Goal: Transaction & Acquisition: Purchase product/service

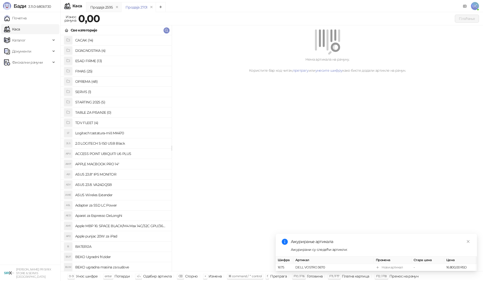
click at [82, 80] on h4 "OPREMA (48)" at bounding box center [121, 81] width 92 height 8
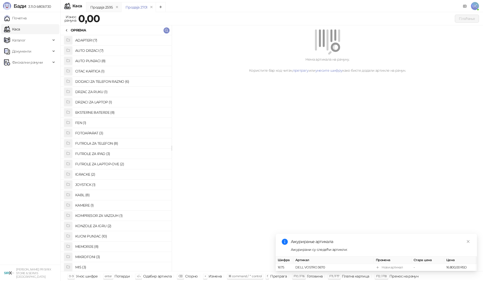
click at [110, 138] on li "FUTROLA ZA TELEFON (8)" at bounding box center [116, 143] width 111 height 10
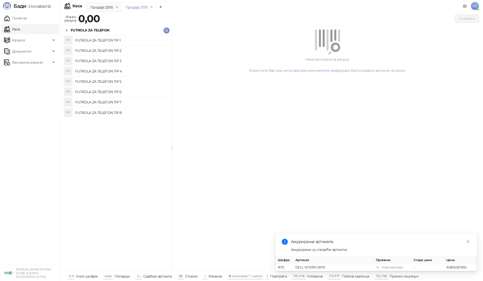
click at [125, 61] on h4 "FUTROLA ZA TELEFON TIP 3" at bounding box center [121, 61] width 92 height 8
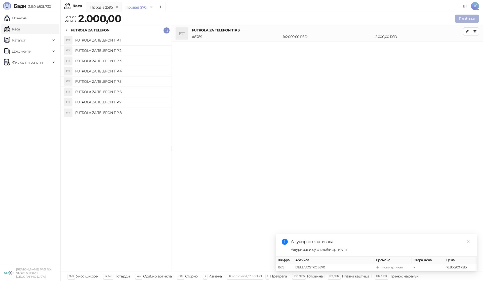
click at [465, 19] on button "Плаћање" at bounding box center [466, 19] width 24 height 8
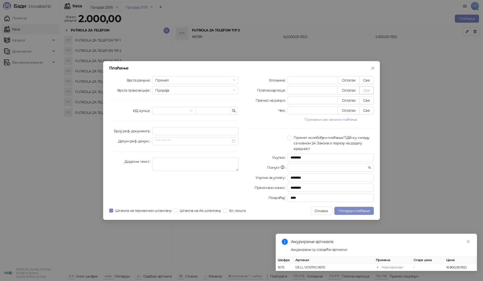
click at [363, 90] on button "Све" at bounding box center [366, 90] width 15 height 8
type input "****"
click at [363, 82] on button "Све" at bounding box center [366, 80] width 15 height 8
type input "****"
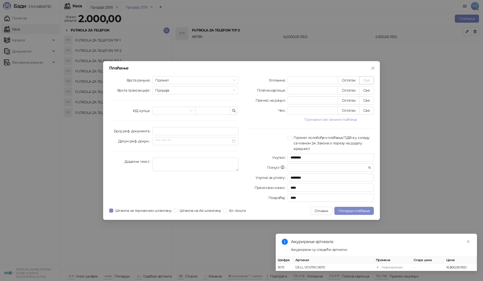
type input "*"
click at [373, 70] on icon "close" at bounding box center [372, 68] width 4 height 4
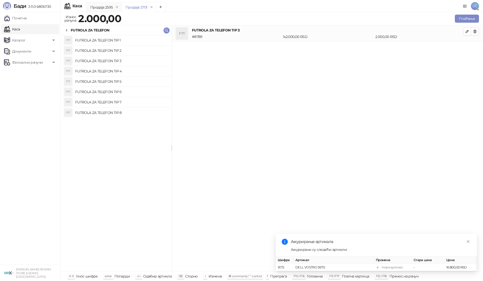
click at [67, 29] on icon at bounding box center [66, 30] width 1 height 2
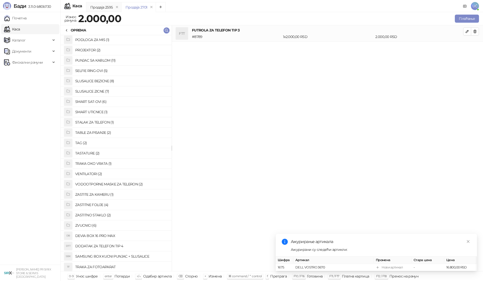
scroll to position [259, 0]
click at [100, 213] on h4 "ZASTITNO STAKLO (2)" at bounding box center [121, 214] width 92 height 8
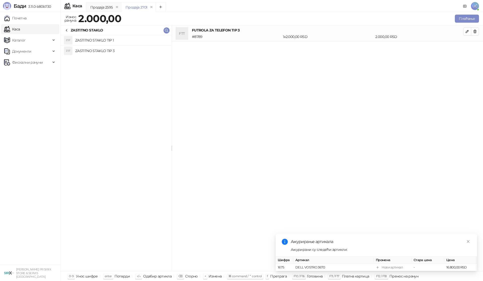
click at [128, 41] on h4 "ZASTITNO STAKLO TIP 1" at bounding box center [121, 40] width 92 height 8
click at [464, 17] on button "Плаћање" at bounding box center [466, 19] width 24 height 8
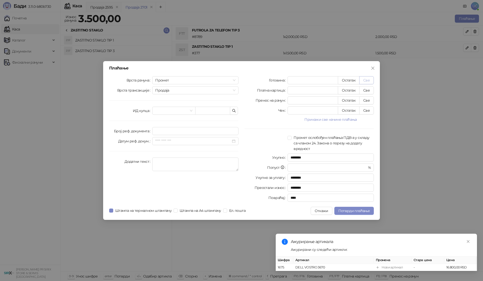
click at [366, 79] on button "Све" at bounding box center [366, 80] width 15 height 8
type input "****"
click at [357, 210] on span "Потврди плаћање" at bounding box center [353, 210] width 31 height 5
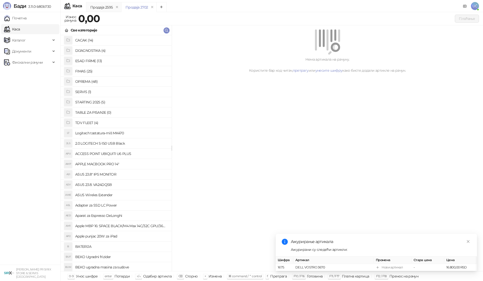
click at [92, 80] on h4 "OPREMA (48)" at bounding box center [121, 81] width 92 height 8
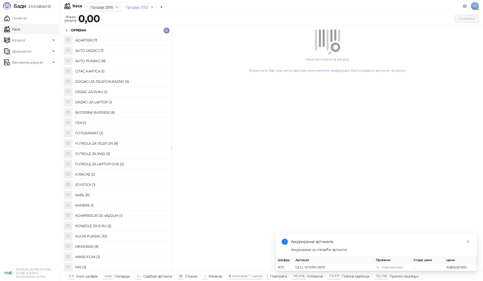
click at [105, 143] on h4 "FUTROLA ZA TELEFON (8)" at bounding box center [121, 143] width 92 height 8
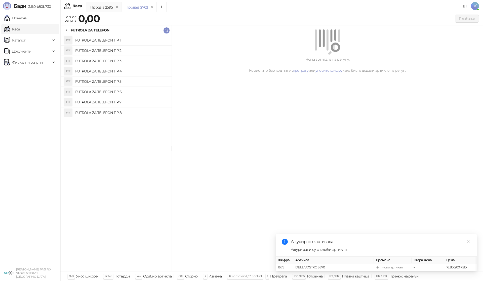
click at [115, 61] on h4 "FUTROLA ZA TELEFON TIP 3" at bounding box center [121, 61] width 92 height 8
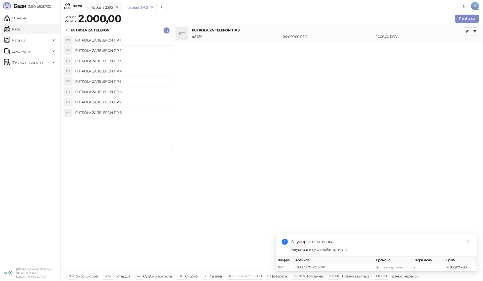
click at [119, 69] on h4 "FUTROLA ZA TELEFON TIP 4" at bounding box center [121, 71] width 92 height 8
click at [475, 32] on icon "button" at bounding box center [475, 31] width 4 height 4
click at [68, 30] on icon at bounding box center [67, 30] width 4 height 4
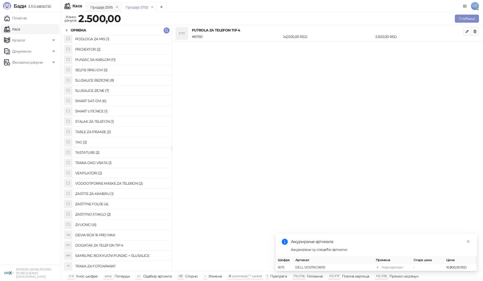
click at [97, 215] on h4 "ZASTITNO STAKLO (2)" at bounding box center [121, 214] width 92 height 8
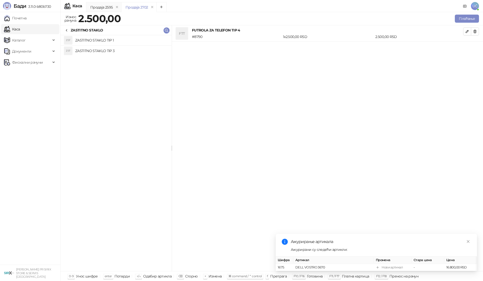
click at [118, 41] on h4 "ZASTITNO STAKLO TIP 1" at bounding box center [121, 40] width 92 height 8
click at [474, 19] on button "Плаћање" at bounding box center [466, 19] width 24 height 8
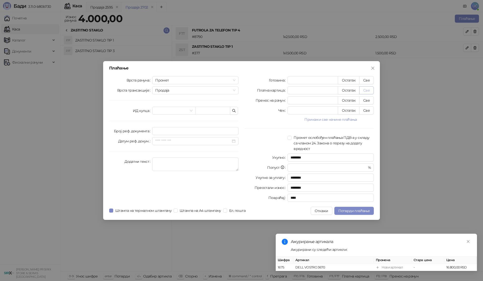
click at [371, 89] on button "Све" at bounding box center [366, 90] width 15 height 8
type input "****"
click at [364, 210] on span "Потврди плаћање" at bounding box center [353, 210] width 31 height 5
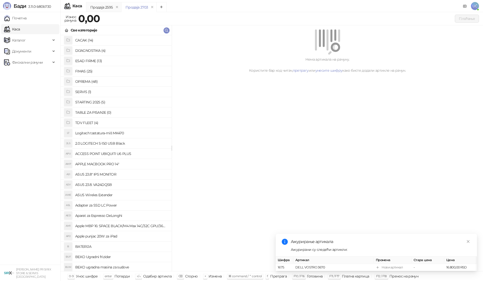
click at [88, 82] on h4 "OPREMA (48)" at bounding box center [121, 81] width 92 height 8
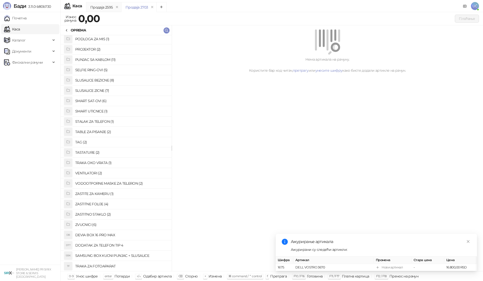
click at [100, 212] on h4 "ZASTITNO STAKLO (2)" at bounding box center [121, 214] width 92 height 8
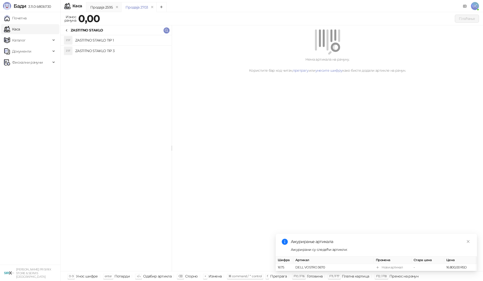
click at [122, 40] on h4 "ZASTITNO STAKLO TIP 1" at bounding box center [121, 40] width 92 height 8
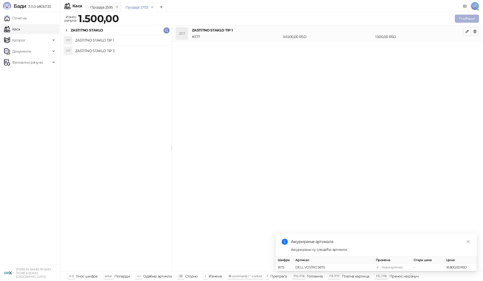
click at [466, 18] on button "Плаћање" at bounding box center [466, 19] width 24 height 8
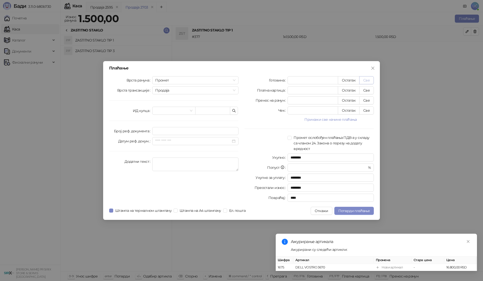
click at [366, 80] on button "Све" at bounding box center [366, 80] width 15 height 8
type input "****"
drag, startPoint x: 354, startPoint y: 210, endPoint x: 445, endPoint y: 98, distance: 143.9
click at [354, 210] on span "Потврди плаћање" at bounding box center [353, 210] width 31 height 5
